Goal: Task Accomplishment & Management: Use online tool/utility

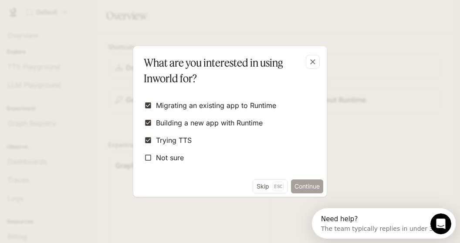
click at [297, 188] on button "Continue" at bounding box center [307, 186] width 32 height 14
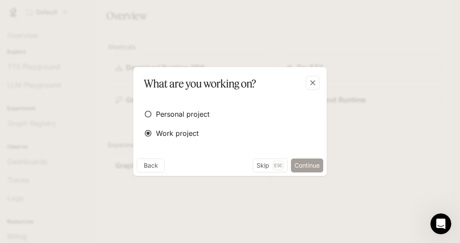
click at [302, 165] on button "Continue" at bounding box center [307, 165] width 32 height 14
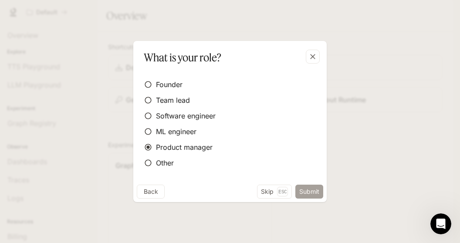
click at [308, 191] on button "Submit" at bounding box center [309, 192] width 28 height 14
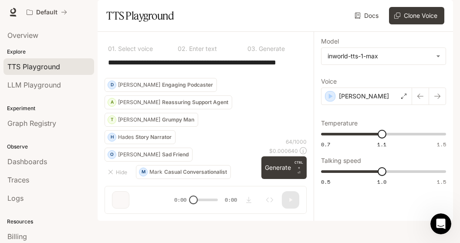
scroll to position [22, 0]
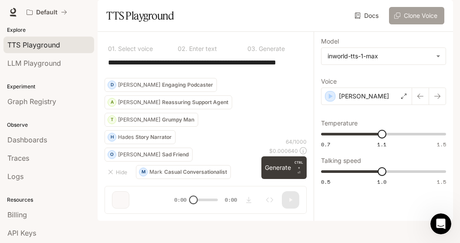
click at [430, 24] on button "Clone Voice" at bounding box center [416, 15] width 55 height 17
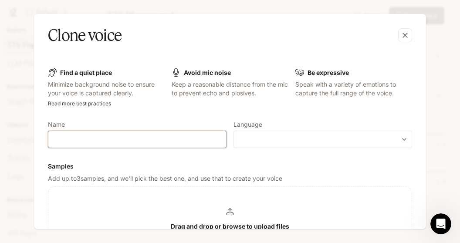
click at [136, 136] on input "text" at bounding box center [137, 139] width 178 height 9
type input "******"
click at [290, 132] on div "​ ​" at bounding box center [322, 139] width 178 height 17
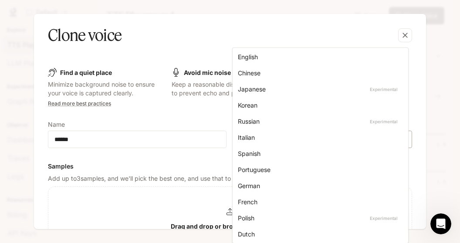
click at [291, 138] on body "**********" at bounding box center [230, 121] width 460 height 243
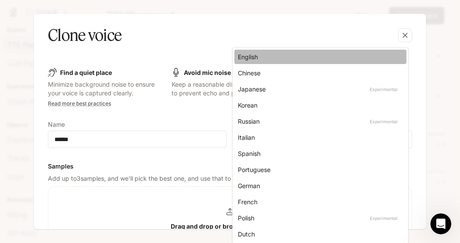
click at [266, 61] on div "English" at bounding box center [319, 56] width 162 height 9
type input "*****"
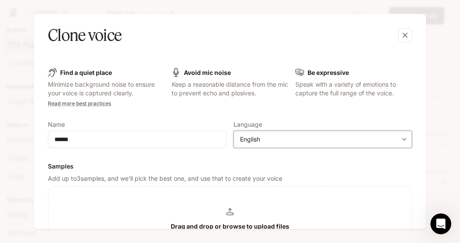
scroll to position [92, 0]
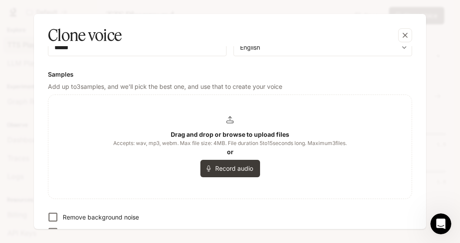
click at [229, 119] on icon at bounding box center [229, 119] width 7 height 7
click at [235, 122] on div "Drag and drop or browse to upload files Accepts: wav, mp3, webm. Max file size:…" at bounding box center [229, 146] width 233 height 61
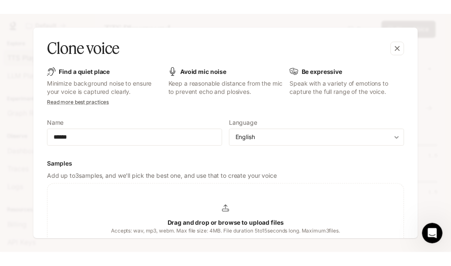
scroll to position [14, 0]
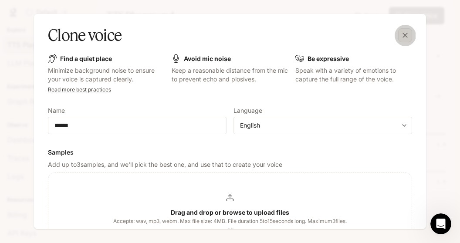
click at [408, 36] on icon "button" at bounding box center [405, 35] width 9 height 9
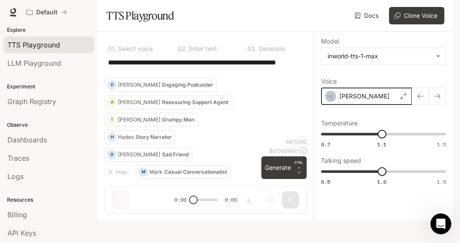
click at [331, 99] on icon "button" at bounding box center [331, 96] width 4 height 5
click at [330, 101] on icon "button" at bounding box center [330, 96] width 9 height 9
